Goal: Task Accomplishment & Management: Manage account settings

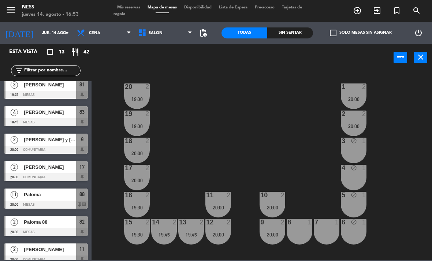
scroll to position [170, 0]
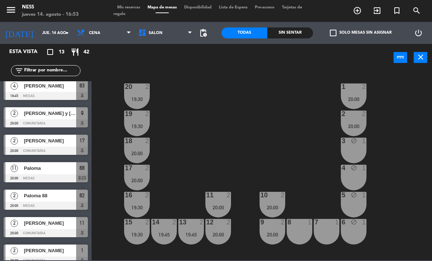
click at [62, 150] on div at bounding box center [46, 151] width 84 height 8
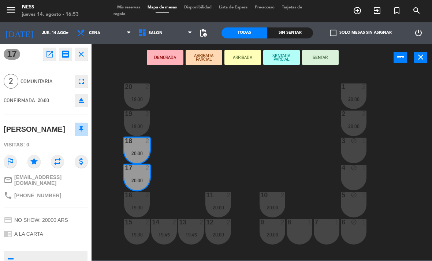
click at [137, 9] on span "Mis reservas" at bounding box center [128, 7] width 30 height 4
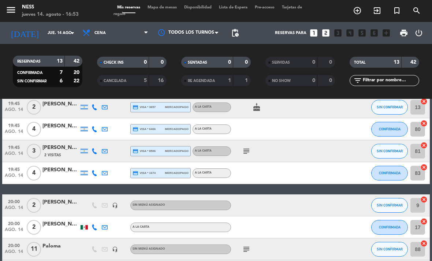
scroll to position [117, 0]
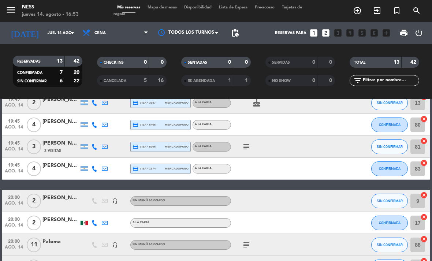
click at [173, 10] on span "Mapa de mesas" at bounding box center [162, 7] width 37 height 4
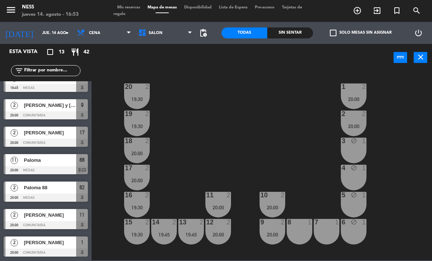
scroll to position [178, 0]
click at [62, 142] on div at bounding box center [46, 143] width 84 height 8
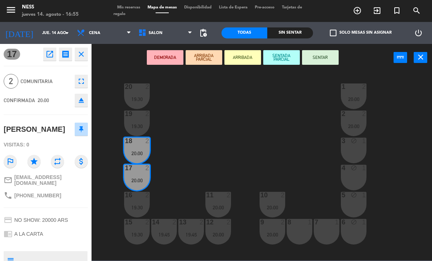
click at [87, 55] on button "close" at bounding box center [81, 54] width 13 height 13
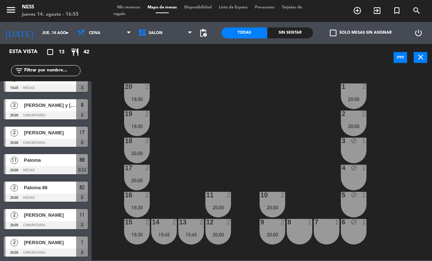
click at [66, 191] on span "Paloma 88" at bounding box center [50, 188] width 52 height 8
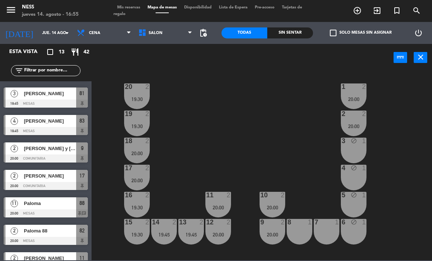
scroll to position [137, 0]
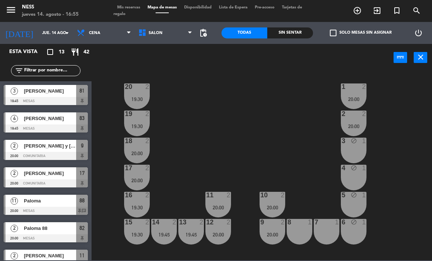
click at [58, 207] on div at bounding box center [46, 211] width 84 height 8
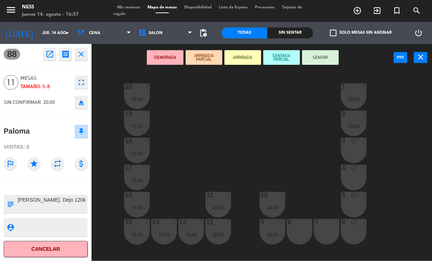
click at [85, 52] on icon "close" at bounding box center [81, 54] width 9 height 9
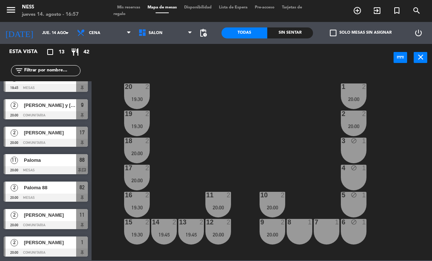
scroll to position [178, 0]
click at [71, 219] on div "[PERSON_NAME]" at bounding box center [49, 215] width 53 height 12
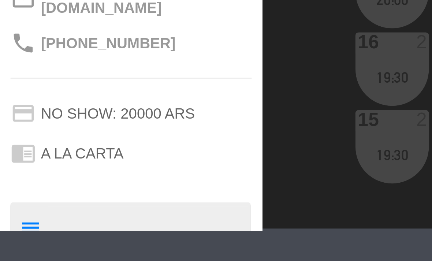
scroll to position [0, 0]
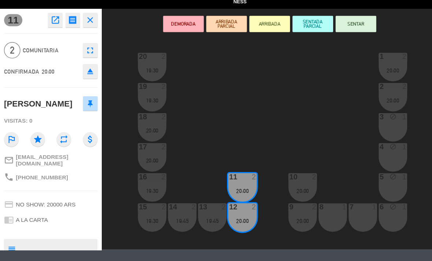
click at [84, 19] on icon "close" at bounding box center [81, 23] width 9 height 9
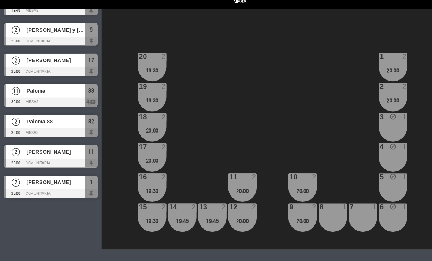
scroll to position [183, 0]
click at [56, 175] on div at bounding box center [46, 179] width 84 height 8
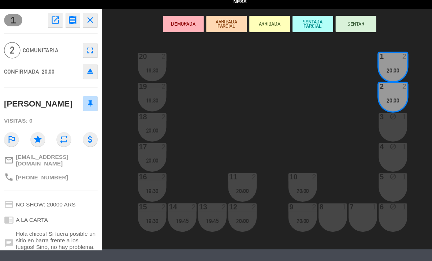
scroll to position [0, 0]
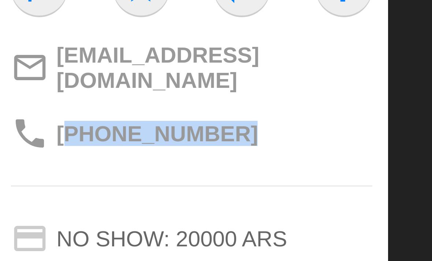
click at [25, 44] on div "1 open_in_new receipt 8:00 PM jue., 14 ago. 2 personas trip Simón Lochbaum Mesa…" at bounding box center [46, 121] width 92 height 217
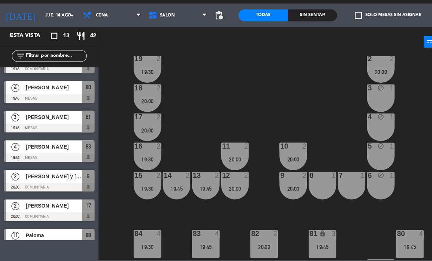
scroll to position [41, 0]
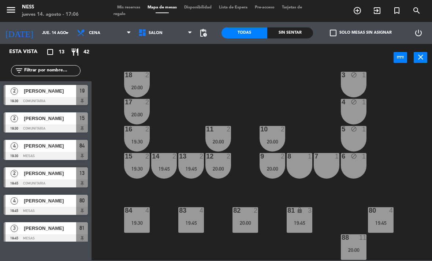
scroll to position [66, 0]
click at [251, 231] on div "82 2 20:00" at bounding box center [245, 220] width 26 height 26
click at [276, 245] on div "20 2 19:30 1 2 20:00 19 2 19:30 2 2 20:00 18 2 20:00 3 block 1 17 2 20:00 4 blo…" at bounding box center [264, 166] width 336 height 190
click at [253, 226] on div "82 2 20:00" at bounding box center [245, 220] width 26 height 26
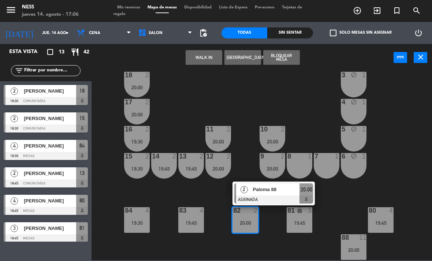
click at [271, 191] on span "Paloma 88" at bounding box center [276, 190] width 47 height 8
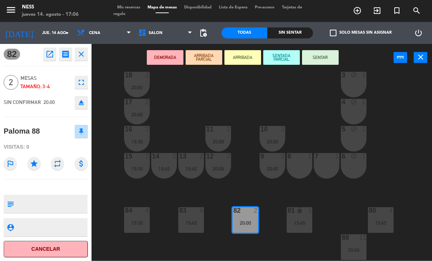
click at [49, 56] on icon "open_in_new" at bounding box center [49, 54] width 9 height 9
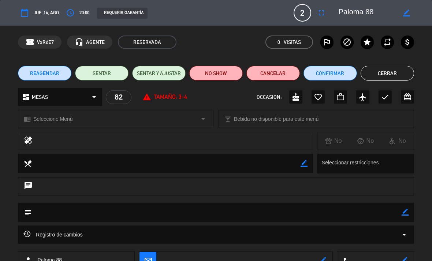
click at [321, 15] on icon "fullscreen" at bounding box center [321, 12] width 9 height 9
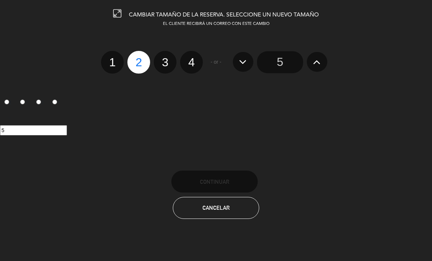
click at [199, 57] on label "4" at bounding box center [191, 62] width 23 height 23
click at [193, 57] on input "4" at bounding box center [190, 55] width 5 height 5
radio input "true"
radio input "false"
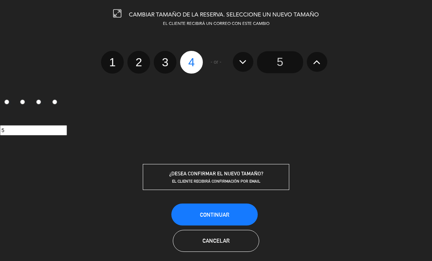
radio input "false"
radio input "true"
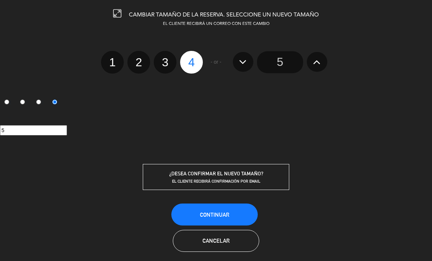
click at [204, 220] on button "Continuar" at bounding box center [214, 215] width 86 height 22
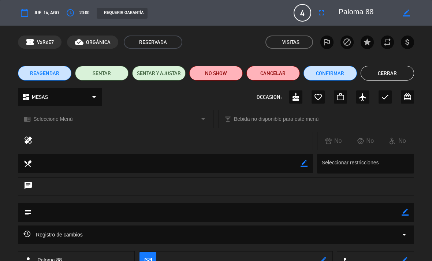
click at [394, 74] on button "Cerrar" at bounding box center [387, 73] width 53 height 15
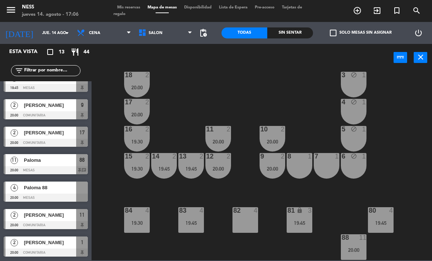
scroll to position [178, 0]
click at [300, 220] on div "19:45" at bounding box center [300, 222] width 26 height 5
click at [407, 166] on div "20 2 19:30 1 2 20:00 19 2 19:30 2 2 20:00 18 2 20:00 3 block 1 17 2 20:00 4 blo…" at bounding box center [264, 166] width 336 height 190
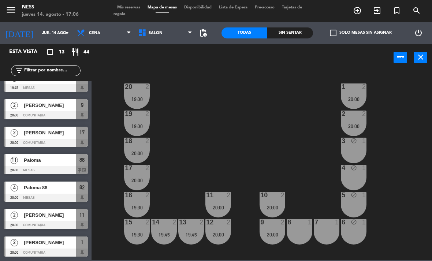
scroll to position [0, 0]
click at [140, 124] on div "19:30" at bounding box center [137, 126] width 26 height 5
click at [405, 191] on div "20 2 19:30 1 2 20:00 19 2 19:30 2 2 20:00 18 2 20:00 3 block 1 17 2 20:00 4 blo…" at bounding box center [264, 166] width 336 height 190
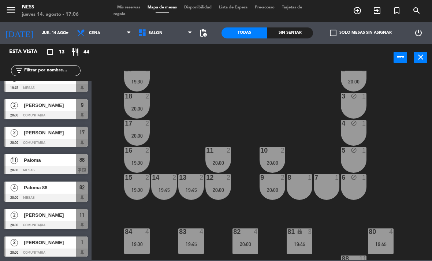
scroll to position [66, 0]
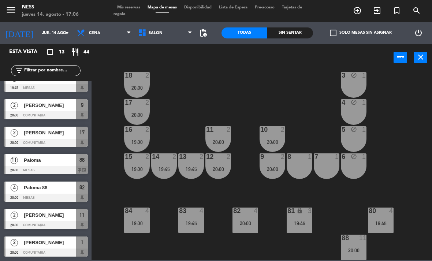
click at [360, 249] on div "20:00" at bounding box center [354, 250] width 26 height 5
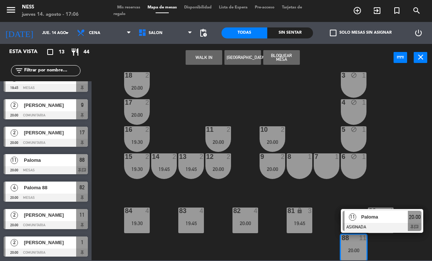
click at [379, 217] on span "Paloma" at bounding box center [384, 217] width 47 height 8
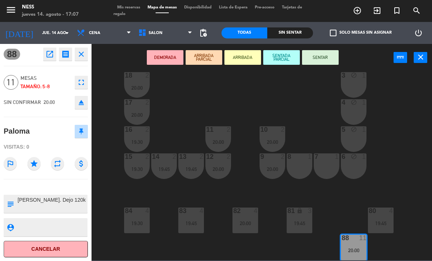
click at [52, 54] on icon "open_in_new" at bounding box center [49, 54] width 9 height 9
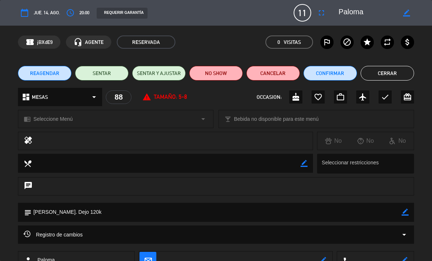
click at [317, 15] on icon "fullscreen" at bounding box center [321, 12] width 9 height 9
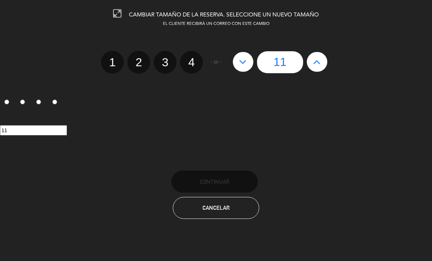
click at [243, 65] on icon at bounding box center [243, 62] width 8 height 12
type input "10"
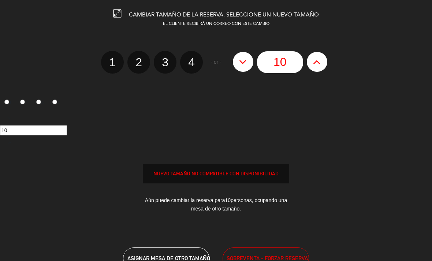
click at [243, 65] on icon at bounding box center [243, 62] width 8 height 12
type input "9"
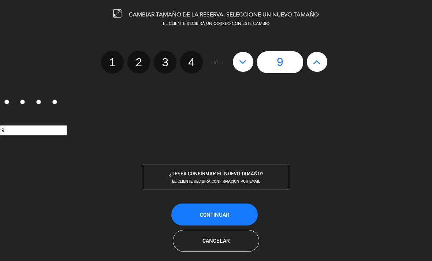
click at [246, 62] on icon at bounding box center [243, 62] width 8 height 12
type input "8"
click at [217, 219] on button "Continuar" at bounding box center [214, 215] width 86 height 22
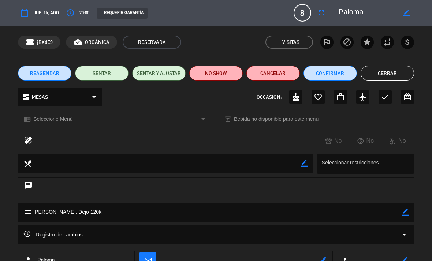
click at [399, 74] on button "Cerrar" at bounding box center [387, 73] width 53 height 15
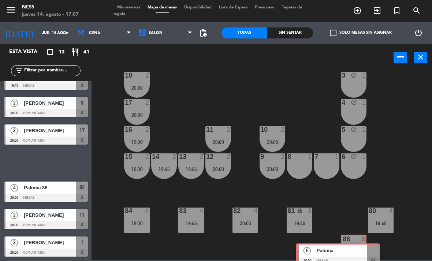
scroll to position [178, 0]
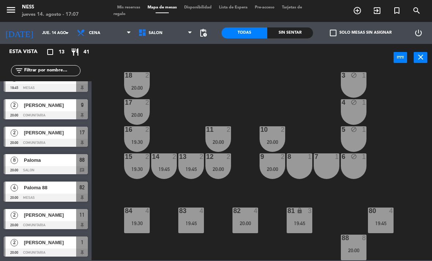
click at [408, 174] on div "20 2 19:30 1 2 20:00 19 2 19:30 2 2 20:00 18 2 20:00 3 block 1 17 2 20:00 4 blo…" at bounding box center [264, 166] width 336 height 190
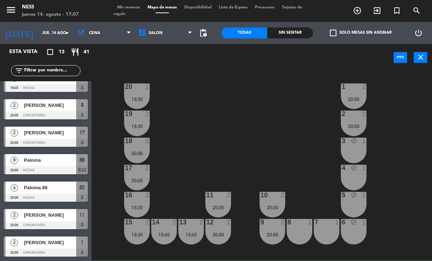
scroll to position [0, 0]
click at [148, 151] on div "20:00" at bounding box center [137, 153] width 26 height 5
click at [240, 138] on div "20 2 19:30 1 2 20:00 19 2 19:30 2 2 20:00 18 2 20:00 3 block 1 17 2 20:00 4 blo…" at bounding box center [264, 166] width 336 height 190
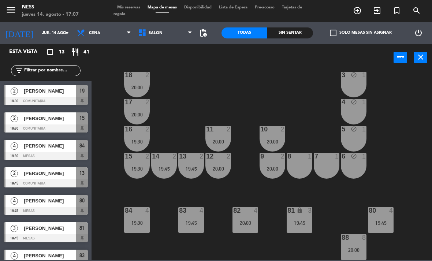
click at [300, 5] on span "Tarjetas de regalo" at bounding box center [207, 10] width 189 height 11
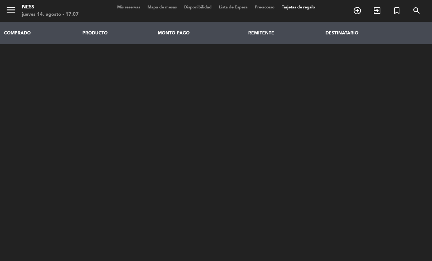
click at [168, 14] on div "Mis reservas Mapa de mesas Disponibilidad Lista de Espera Pre-acceso Tarjetas d…" at bounding box center [215, 10] width 205 height 13
click at [170, 8] on span "Mapa de mesas" at bounding box center [162, 7] width 37 height 4
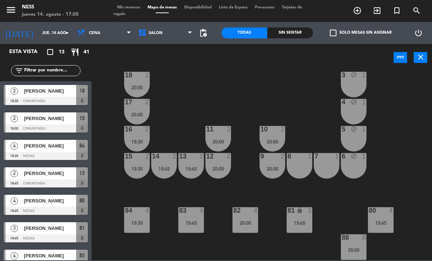
scroll to position [66, 0]
click at [358, 115] on div "4 block 1" at bounding box center [354, 112] width 26 height 26
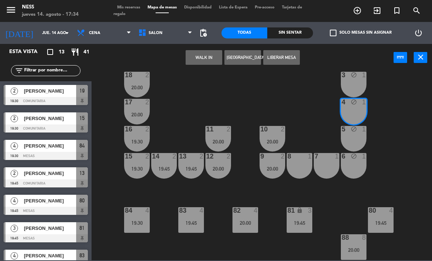
click at [212, 57] on button "WALK IN" at bounding box center [204, 57] width 37 height 15
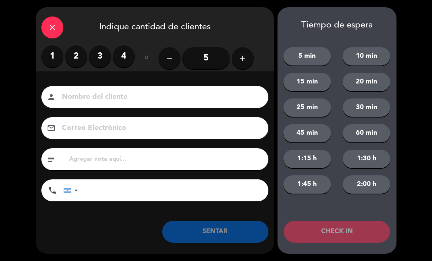
click at [50, 29] on icon "close" at bounding box center [52, 27] width 9 height 9
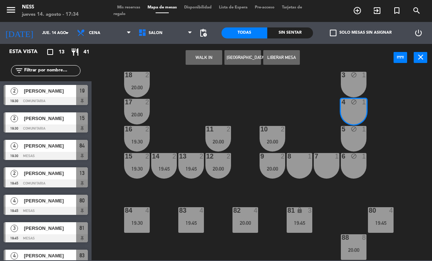
click at [250, 59] on button "[GEOGRAPHIC_DATA]" at bounding box center [242, 57] width 37 height 15
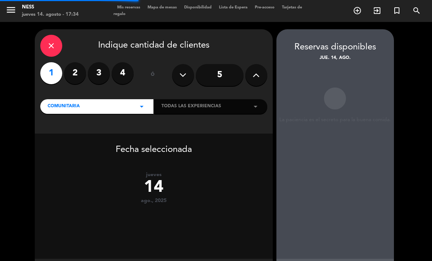
click at [77, 73] on label "2" at bounding box center [75, 73] width 22 height 22
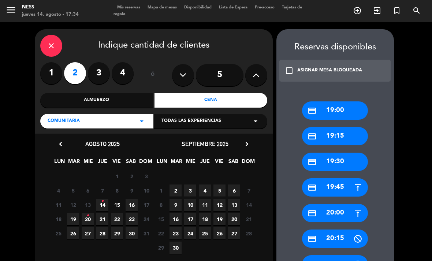
click at [106, 204] on span "14 •" at bounding box center [102, 205] width 12 height 12
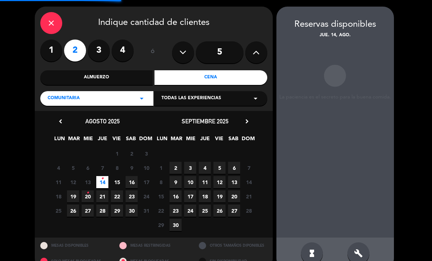
scroll to position [15, 0]
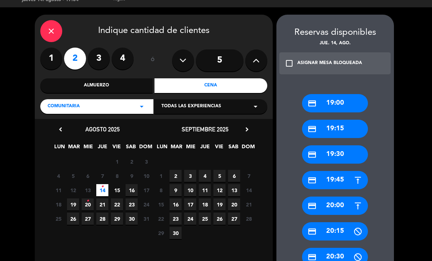
click at [345, 205] on div "credit_card 20:00" at bounding box center [335, 206] width 66 height 18
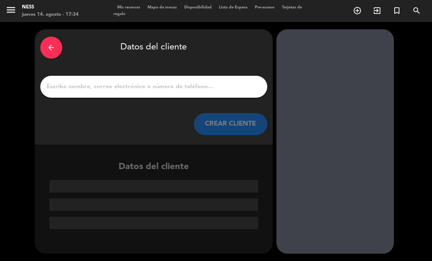
scroll to position [0, 0]
click at [197, 85] on input "1" at bounding box center [154, 87] width 216 height 10
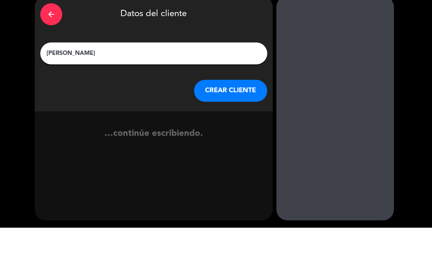
type input "[PERSON_NAME]"
click at [231, 113] on button "CREAR CLIENTE" at bounding box center [230, 124] width 73 height 22
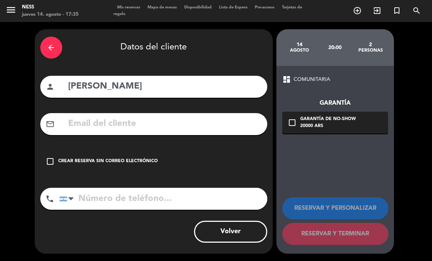
click at [84, 160] on div "Crear reserva sin correo electrónico" at bounding box center [108, 161] width 100 height 7
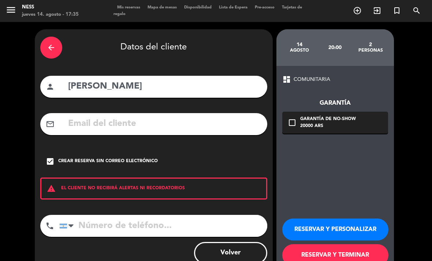
click at [338, 231] on button "RESERVAR Y PERSONALIZAR" at bounding box center [335, 230] width 106 height 22
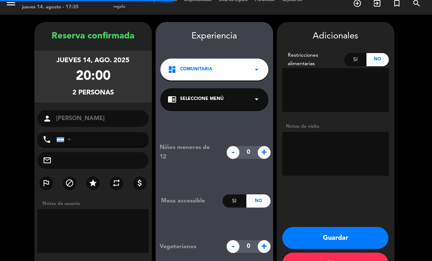
scroll to position [8, 0]
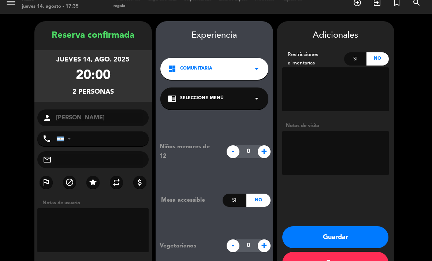
click at [354, 226] on button "Guardar" at bounding box center [335, 237] width 106 height 22
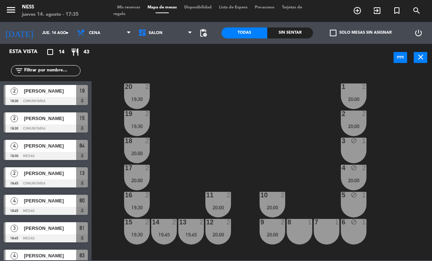
click at [412, 148] on div "20 2 19:30 1 2 20:00 19 2 19:30 2 2 20:00 18 2 20:00 3 block 1 17 2 20:00 4 blo…" at bounding box center [264, 166] width 336 height 190
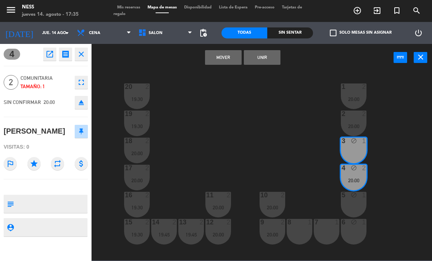
click at [273, 62] on button "Unir" at bounding box center [262, 57] width 37 height 15
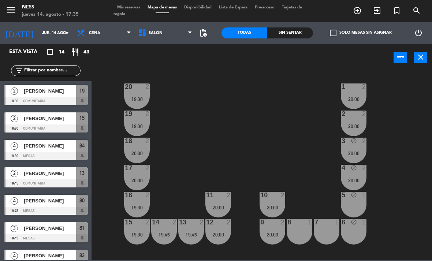
click at [362, 151] on div "20:00" at bounding box center [354, 153] width 26 height 5
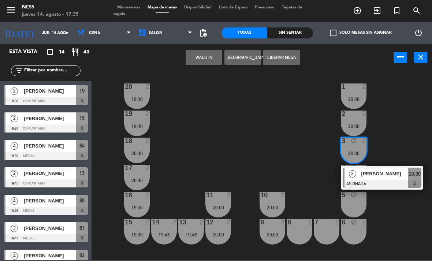
click at [290, 58] on button "Liberar Mesa" at bounding box center [281, 57] width 37 height 15
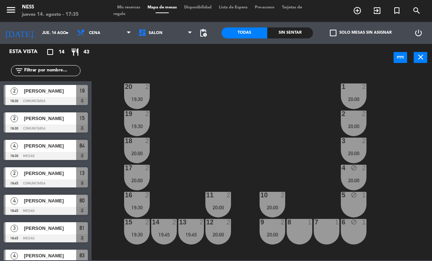
click at [354, 178] on div "20:00" at bounding box center [354, 180] width 26 height 5
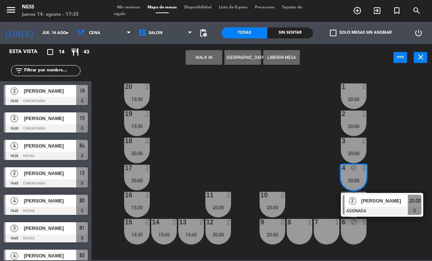
click at [288, 59] on button "Liberar Mesa" at bounding box center [281, 57] width 37 height 15
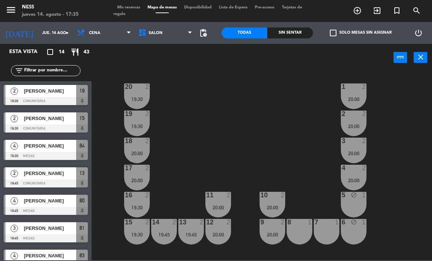
click at [59, 31] on input "jue. 14 ago." at bounding box center [65, 33] width 54 height 12
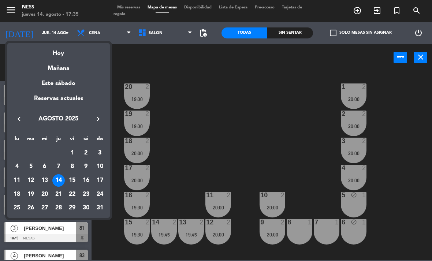
click at [67, 69] on div "Mañana" at bounding box center [58, 65] width 103 height 15
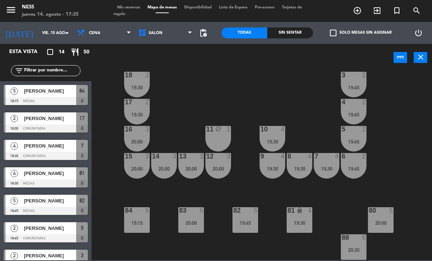
scroll to position [66, 0]
click at [41, 32] on input "vie. 15 ago." at bounding box center [65, 33] width 54 height 12
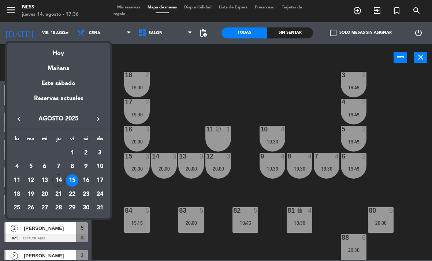
click at [45, 82] on div "Este sábado" at bounding box center [58, 83] width 103 height 21
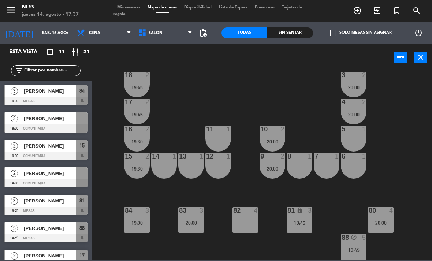
scroll to position [0, 0]
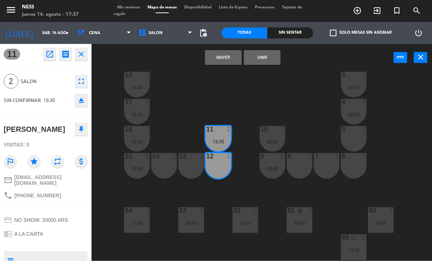
click at [273, 60] on button "Unir" at bounding box center [262, 57] width 37 height 15
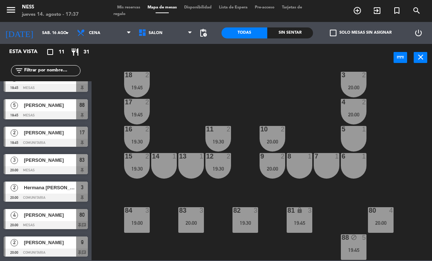
click at [427, 178] on div "20 1 1 1 19 1 2 1 18 2 19:45 3 2 20:00 17 2 19:45 4 2 20:00 16 2 19:30 11 2 19:…" at bounding box center [264, 166] width 336 height 190
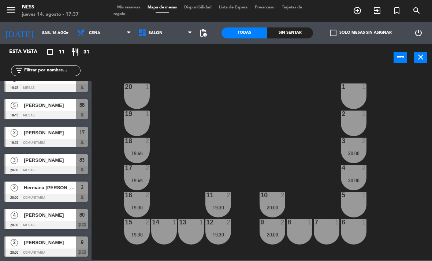
click at [149, 97] on div "20 1" at bounding box center [137, 96] width 26 height 26
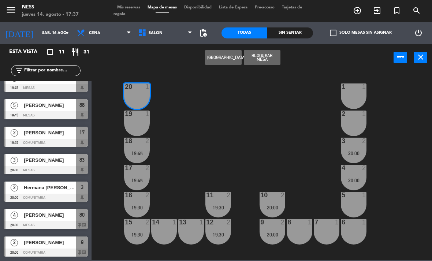
click at [280, 54] on button "Bloquear Mesa" at bounding box center [262, 57] width 37 height 15
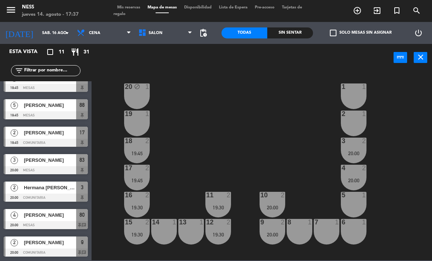
click at [133, 116] on div at bounding box center [137, 114] width 12 height 7
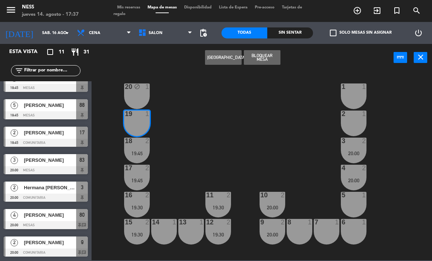
click at [267, 59] on button "Bloquear Mesa" at bounding box center [262, 57] width 37 height 15
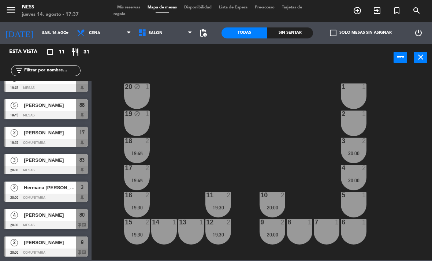
click at [167, 227] on div "14 1" at bounding box center [164, 232] width 26 height 26
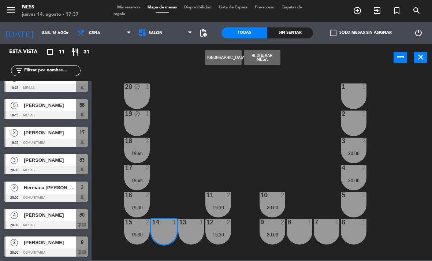
click at [196, 230] on div "13 1" at bounding box center [191, 232] width 26 height 26
click at [253, 131] on div "20 block 1 1 1 19 block 1 2 1 18 2 19:45 3 2 20:00 17 2 19:45 4 2 20:00 16 2 19…" at bounding box center [264, 166] width 336 height 190
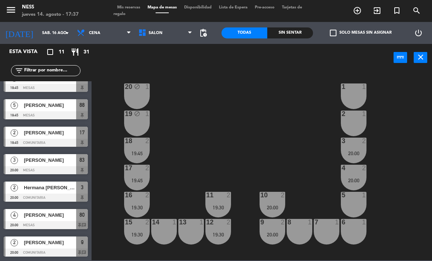
click at [360, 98] on div "1 1" at bounding box center [354, 96] width 26 height 26
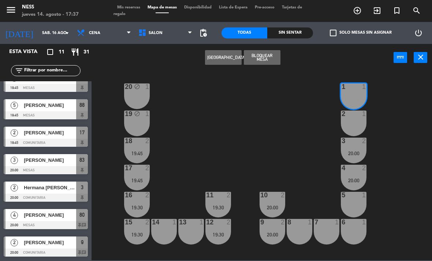
click at [354, 127] on div "2 1" at bounding box center [354, 124] width 26 height 26
click at [267, 62] on button "Bloquear Mesa" at bounding box center [262, 57] width 37 height 15
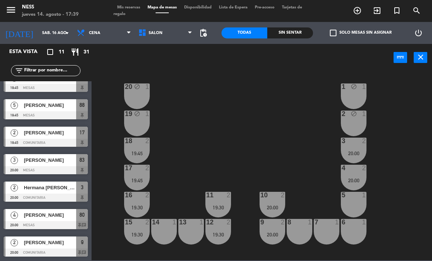
click at [47, 35] on input "sáb. 16 ago." at bounding box center [65, 33] width 54 height 12
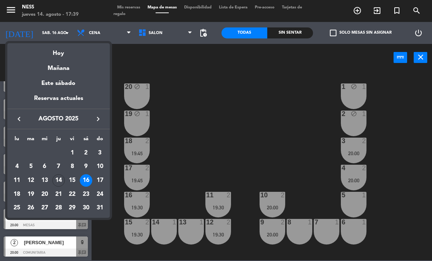
click at [62, 56] on div "Hoy" at bounding box center [58, 50] width 103 height 15
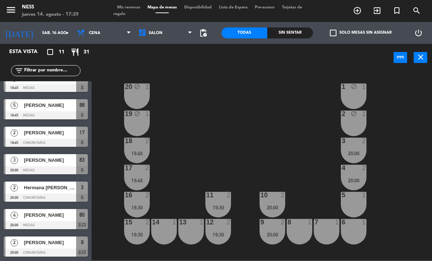
type input "jue. 14 ago."
